Goal: Navigation & Orientation: Find specific page/section

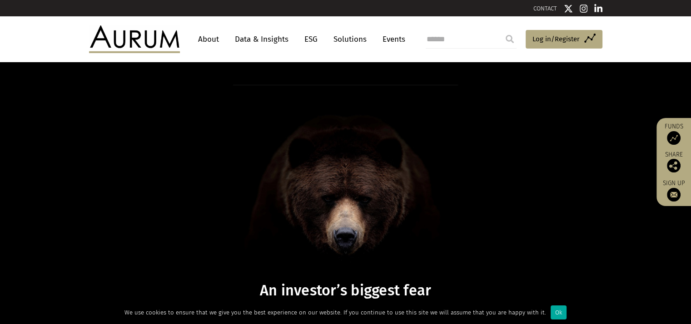
click at [345, 43] on link "Solutions" at bounding box center [350, 39] width 42 height 17
click at [356, 38] on link "Solutions" at bounding box center [350, 39] width 42 height 17
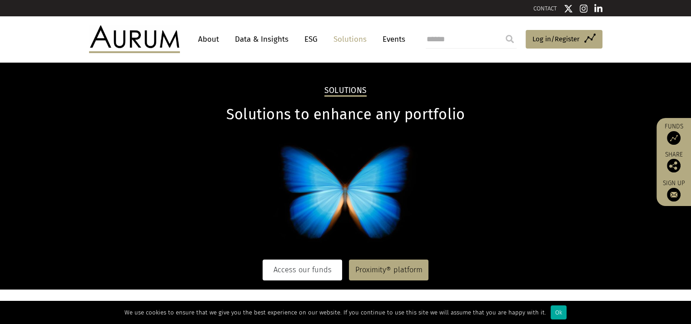
click at [293, 272] on link "Access our funds" at bounding box center [302, 270] width 79 height 21
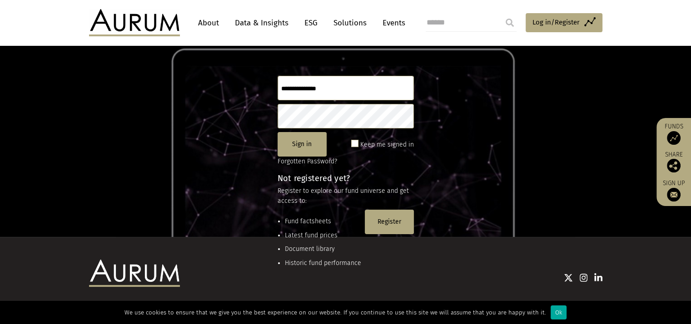
scroll to position [33, 0]
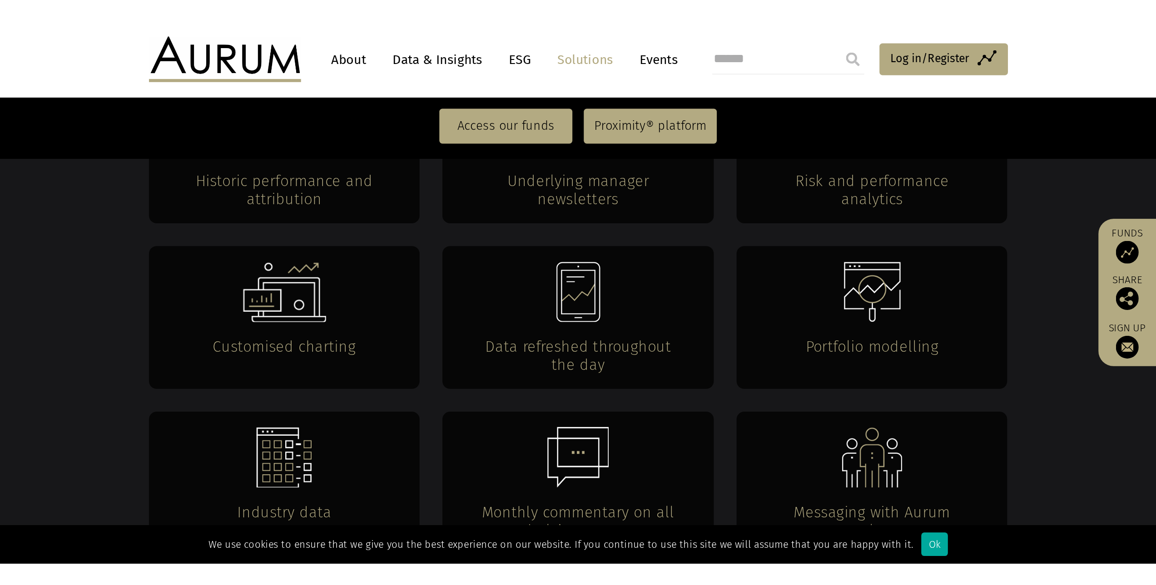
scroll to position [1771, 0]
